Goal: Task Accomplishment & Management: Manage account settings

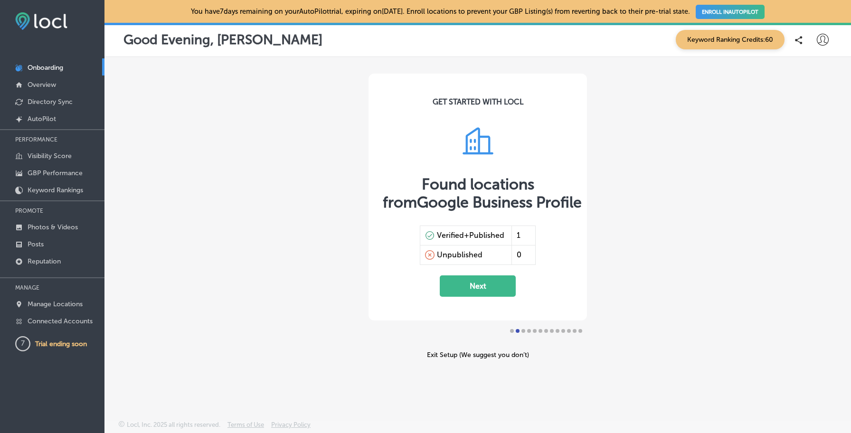
click at [828, 43] on icon at bounding box center [823, 40] width 12 height 12
click at [810, 74] on p "My Account" at bounding box center [809, 73] width 43 height 11
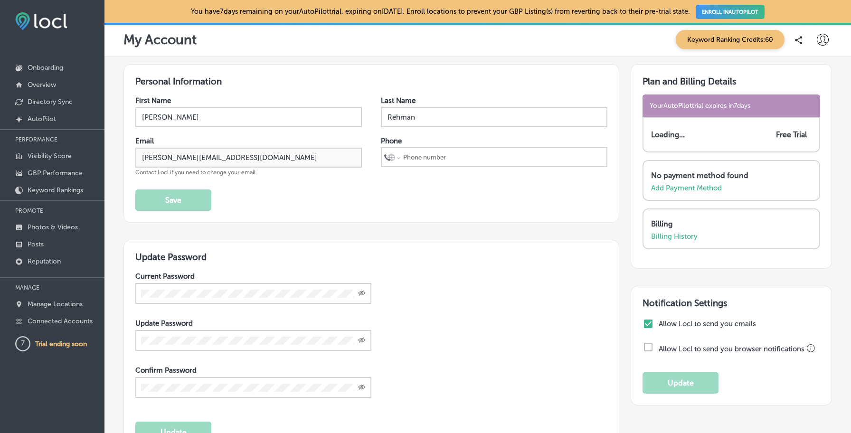
select select "US"
type input "+1 69"
